Goal: Task Accomplishment & Management: Use online tool/utility

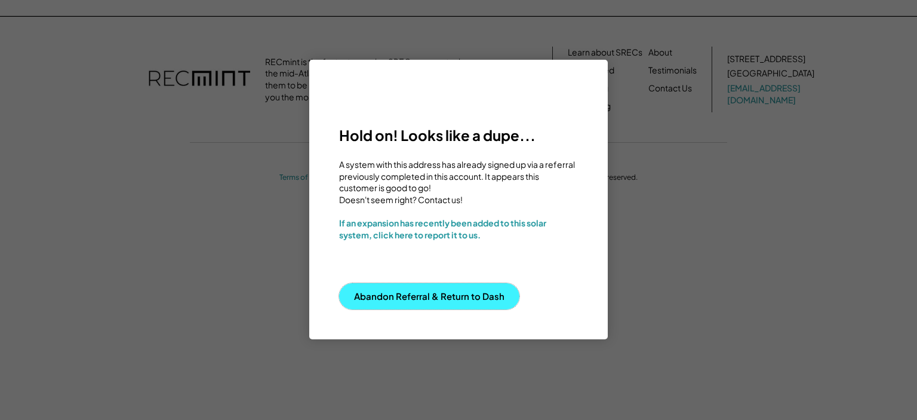
click at [427, 298] on button "Abandon Referral & Return to Dash" at bounding box center [429, 296] width 180 height 26
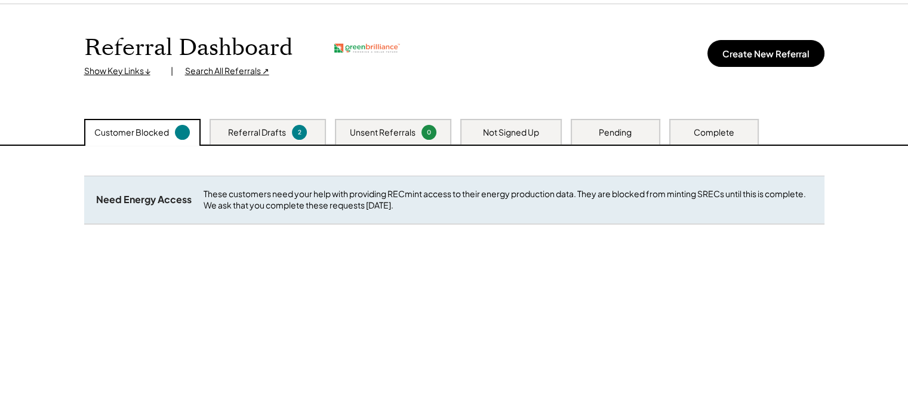
scroll to position [51, 0]
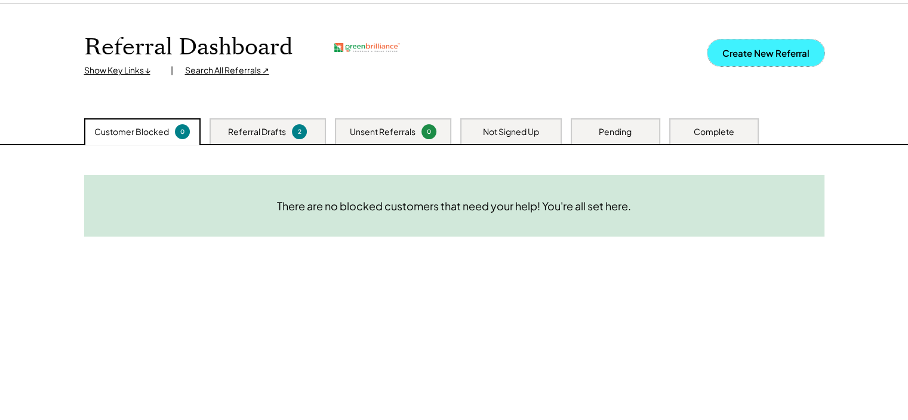
click at [751, 42] on button "Create New Referral" at bounding box center [765, 52] width 117 height 27
